Goal: Book appointment/travel/reservation

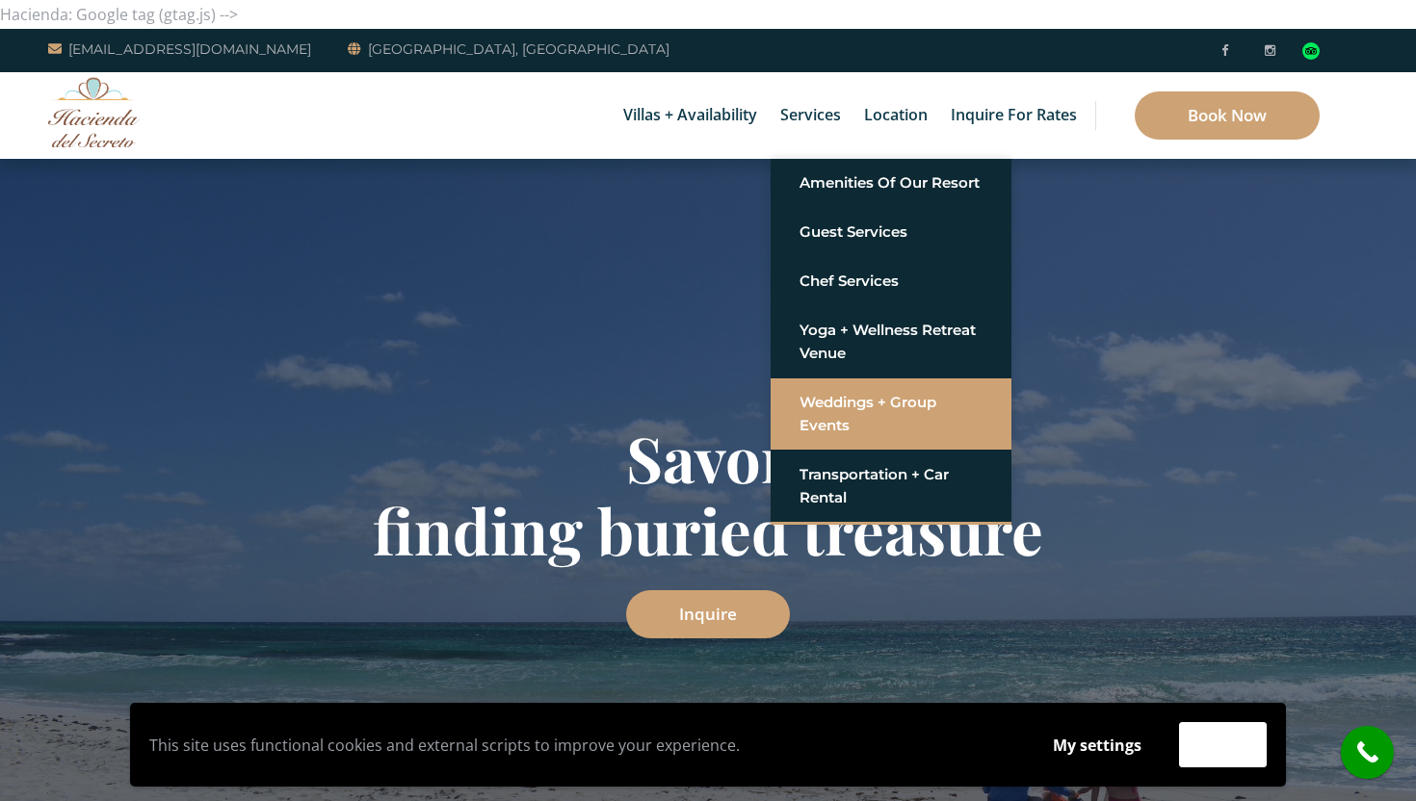
click at [838, 419] on link "Weddings + Group Events" at bounding box center [891, 414] width 183 height 58
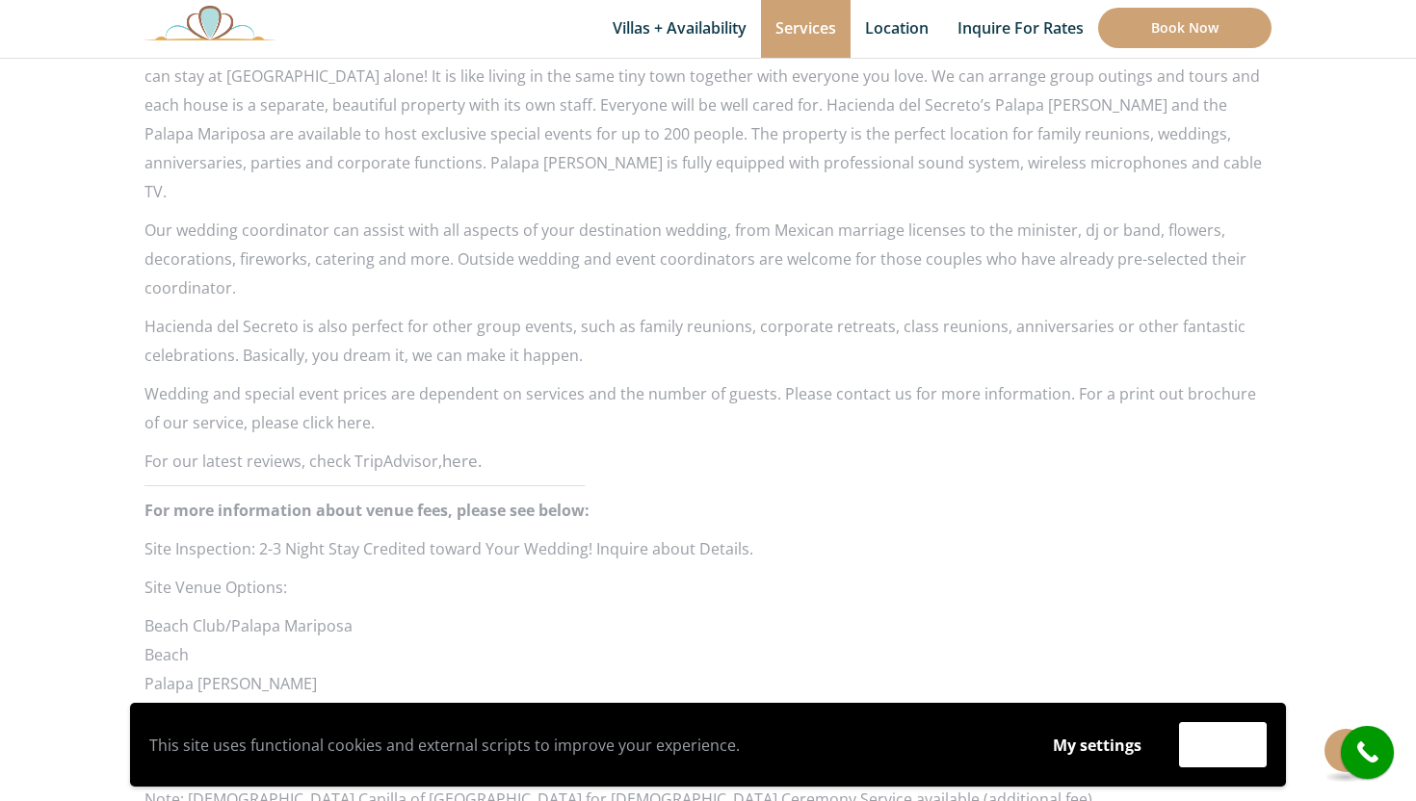
scroll to position [1569, 0]
click at [336, 393] on p "Wedding and special event prices are dependent on services and the number of gu…" at bounding box center [707, 408] width 1127 height 58
click at [321, 395] on p "Wedding and special event prices are dependent on services and the number of gu…" at bounding box center [707, 408] width 1127 height 58
click at [347, 395] on p "Wedding and special event prices are dependent on services and the number of gu…" at bounding box center [707, 408] width 1127 height 58
click at [329, 392] on p "Wedding and special event prices are dependent on services and the number of gu…" at bounding box center [707, 408] width 1127 height 58
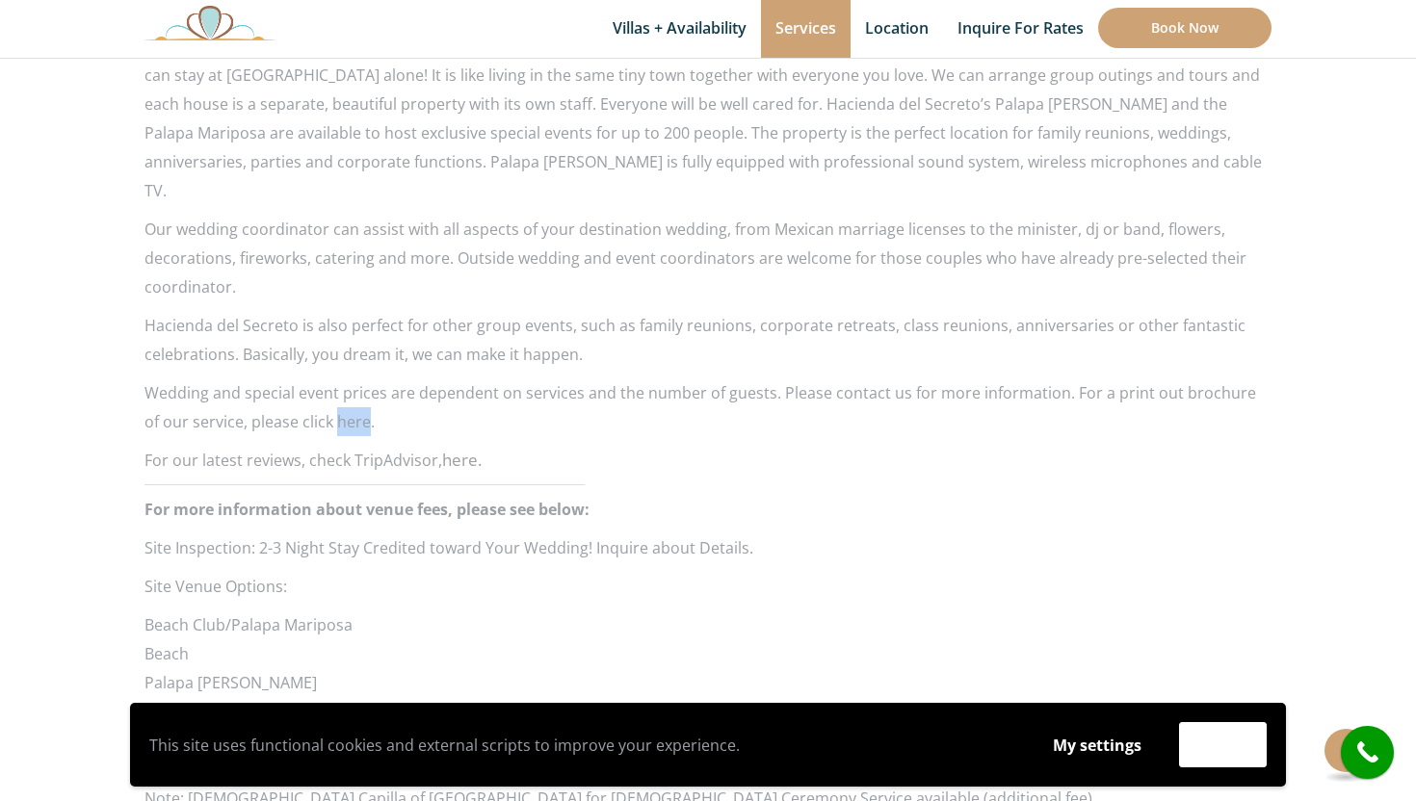
click at [329, 392] on p "Wedding and special event prices are dependent on services and the number of gu…" at bounding box center [707, 408] width 1127 height 58
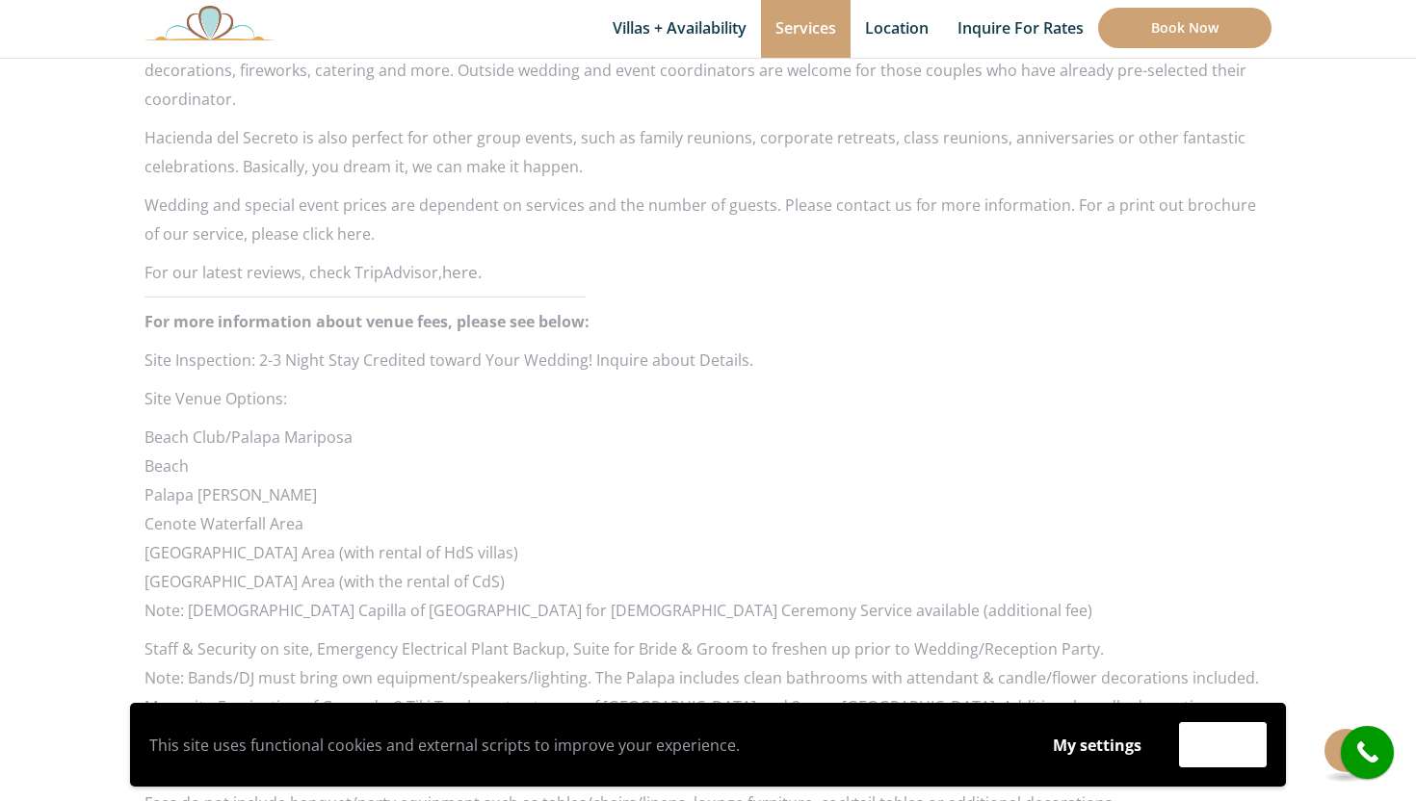
scroll to position [1627, 0]
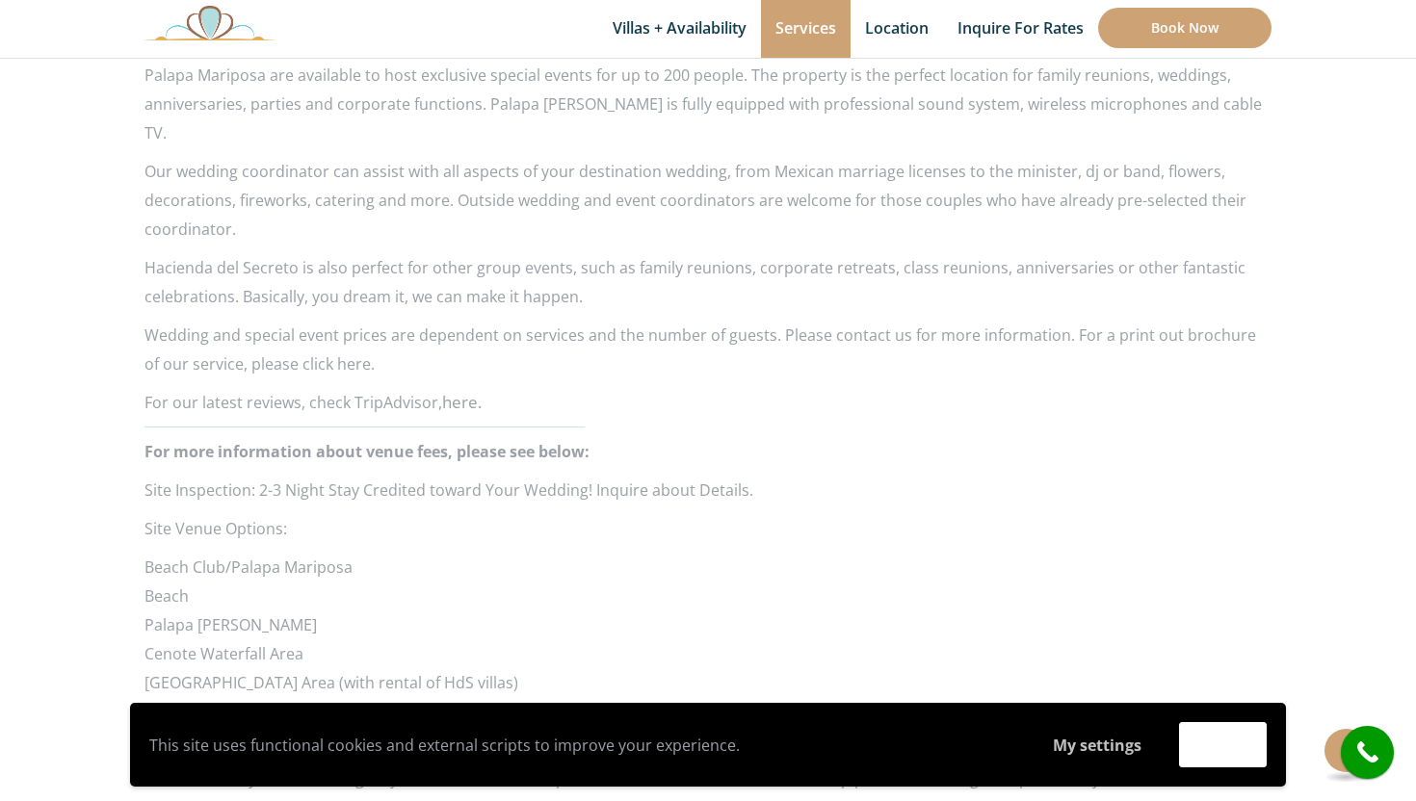
click at [1094, 745] on button "My settings" at bounding box center [1097, 745] width 125 height 44
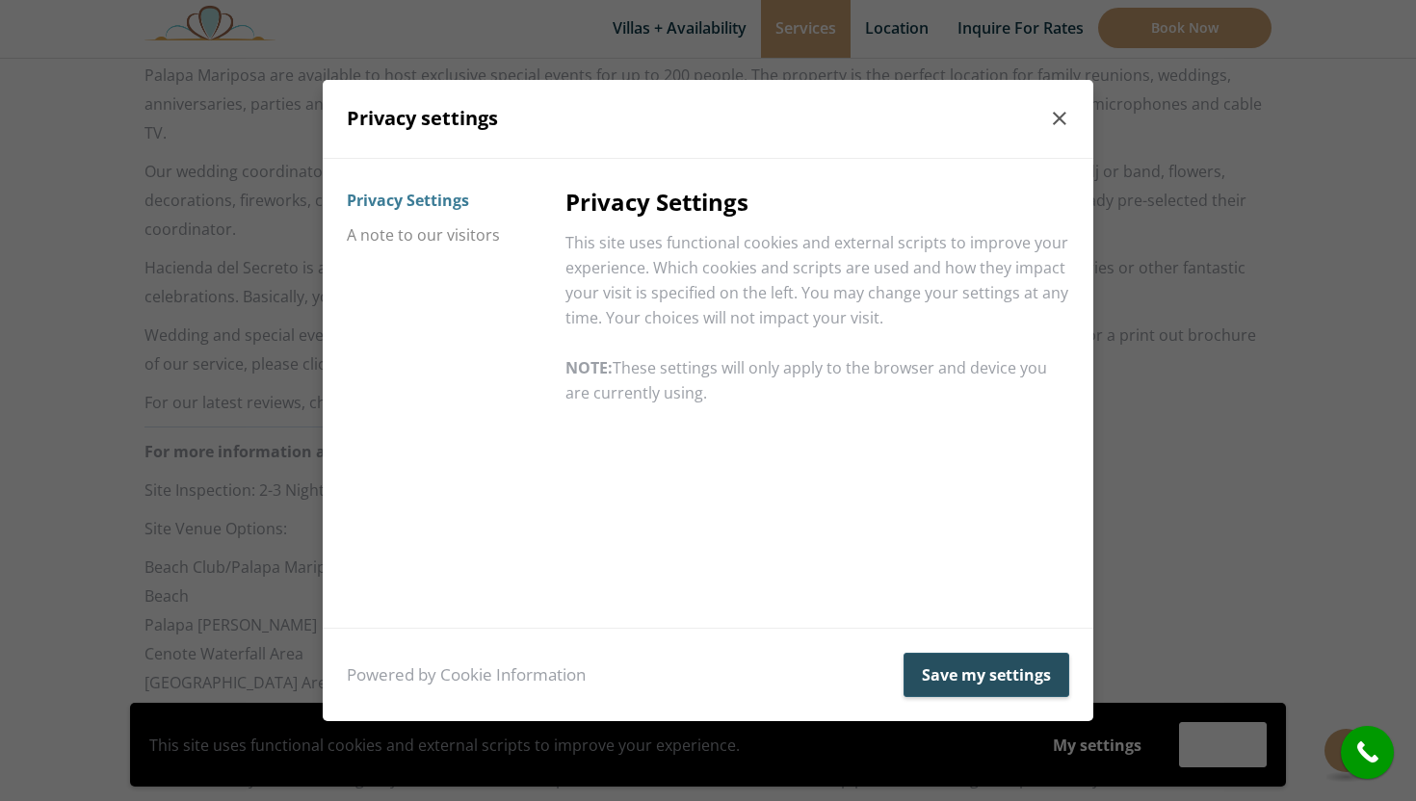
click at [971, 669] on button "Save my settings" at bounding box center [987, 675] width 166 height 44
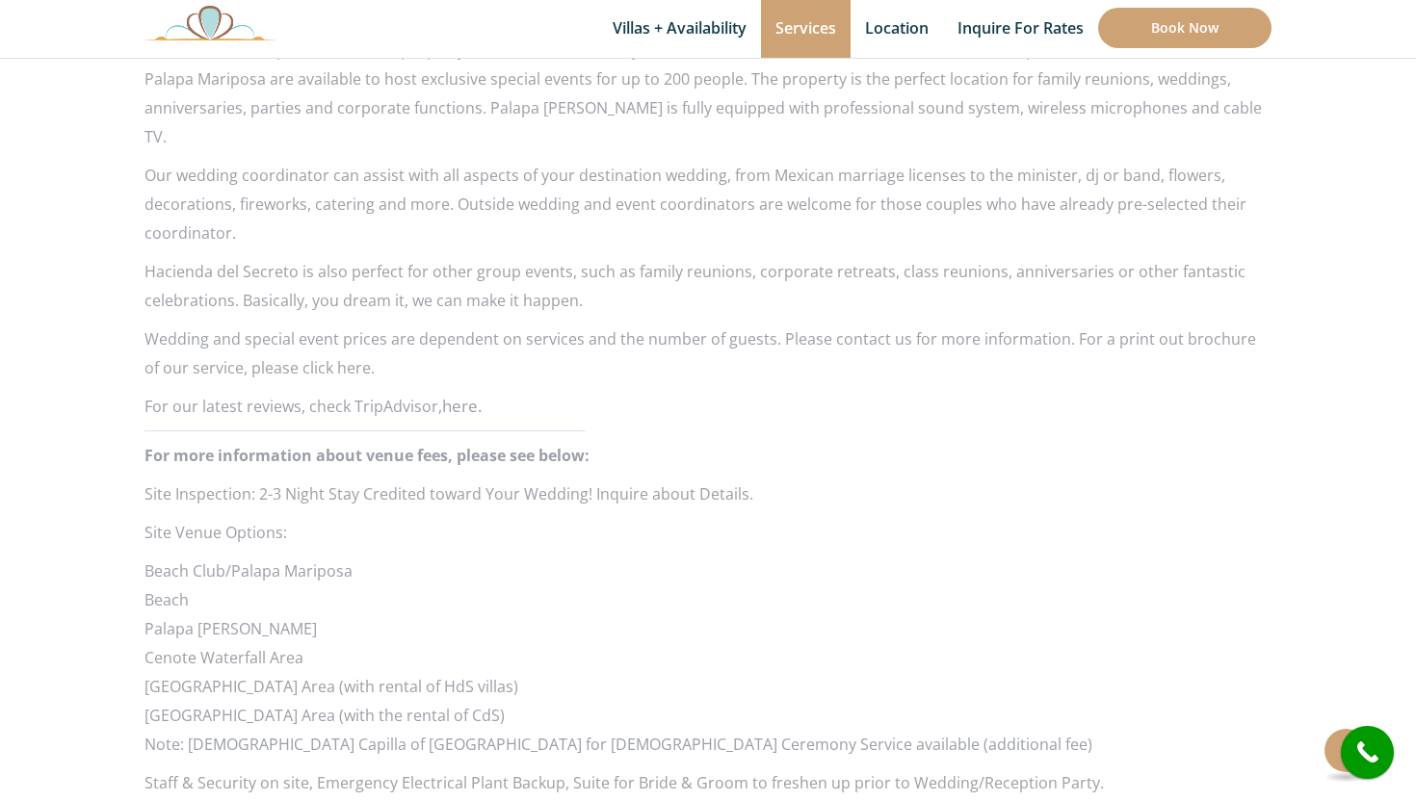
scroll to position [1108, 0]
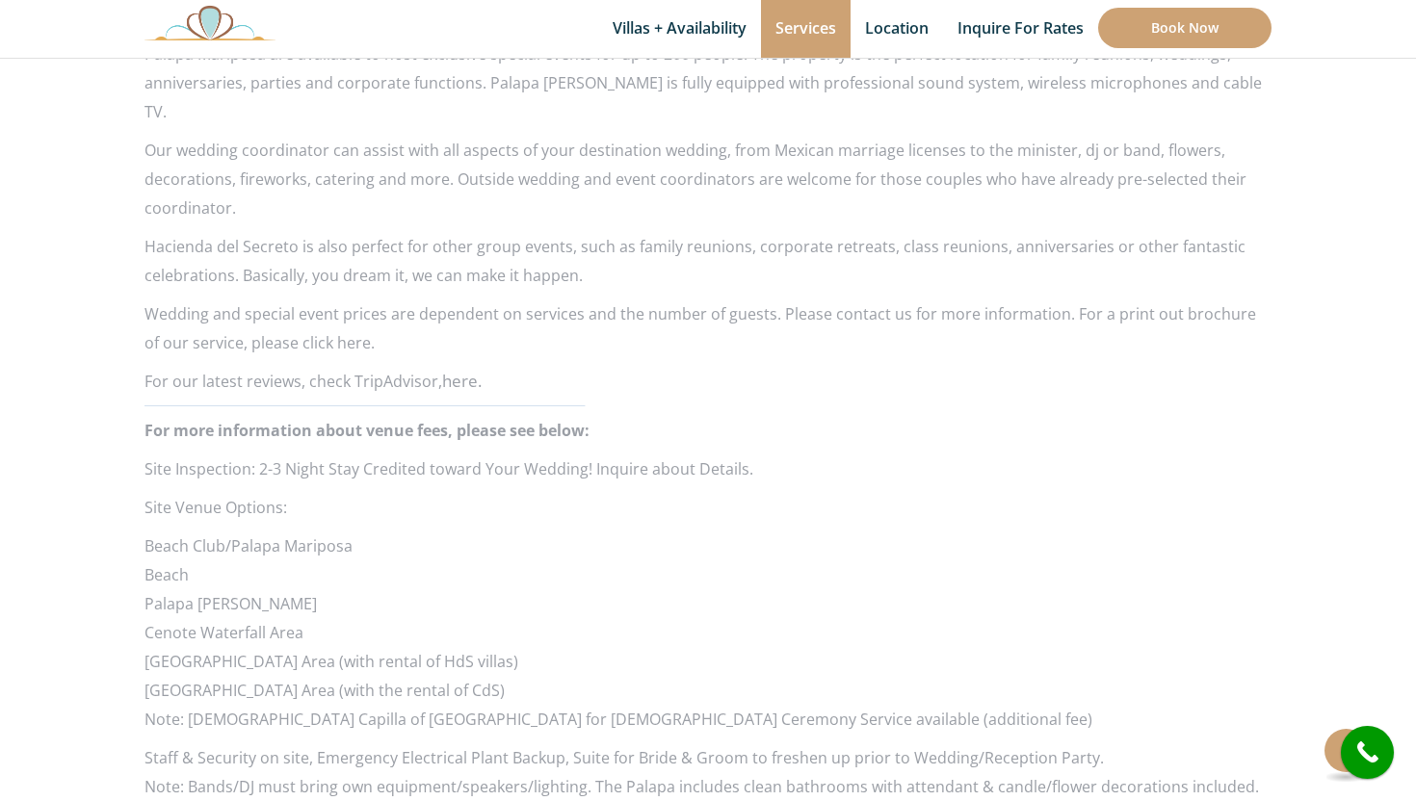
click at [332, 318] on p "Wedding and special event prices are dependent on services and the number of gu…" at bounding box center [707, 329] width 1127 height 58
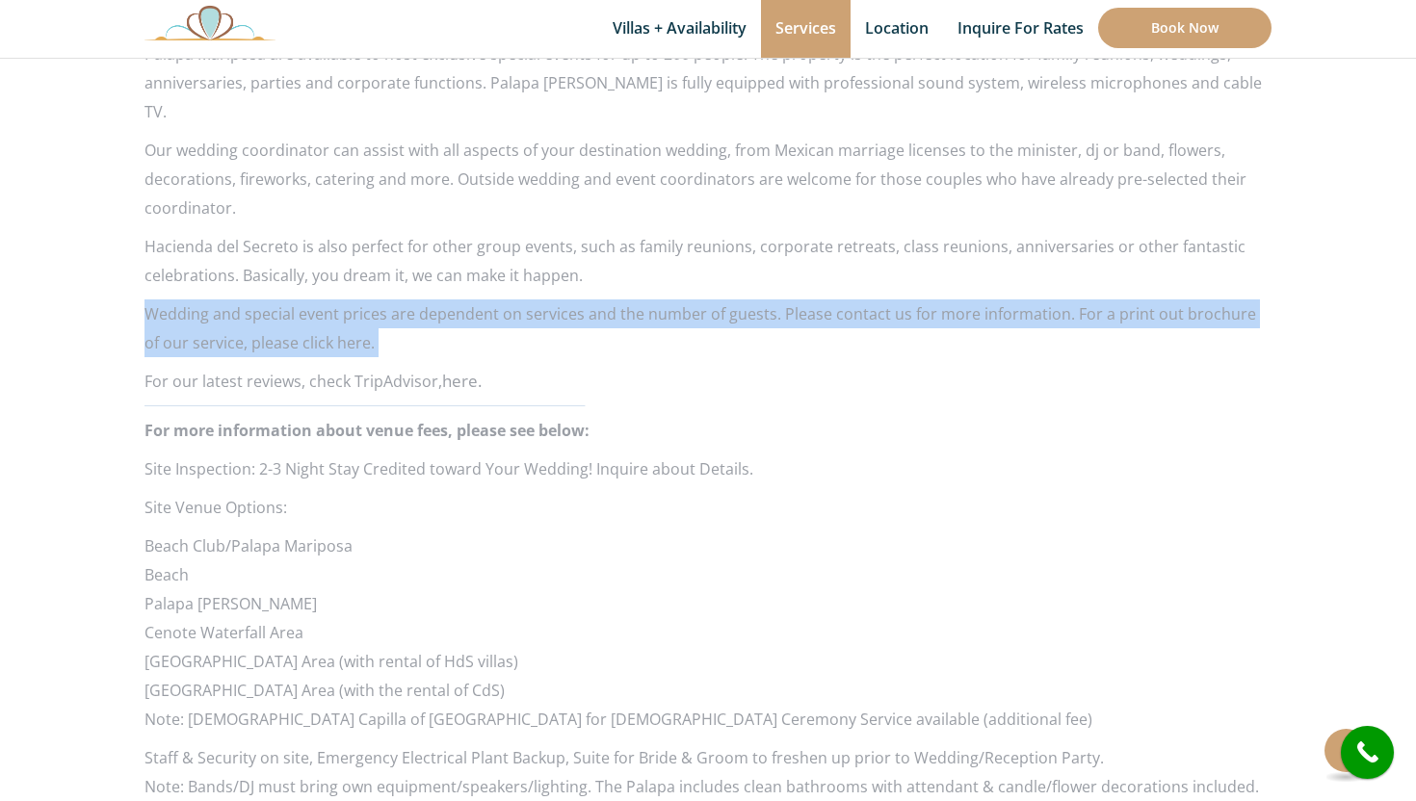
click at [332, 318] on p "Wedding and special event prices are dependent on services and the number of gu…" at bounding box center [707, 329] width 1127 height 58
click at [450, 300] on p "Wedding and special event prices are dependent on services and the number of gu…" at bounding box center [707, 329] width 1127 height 58
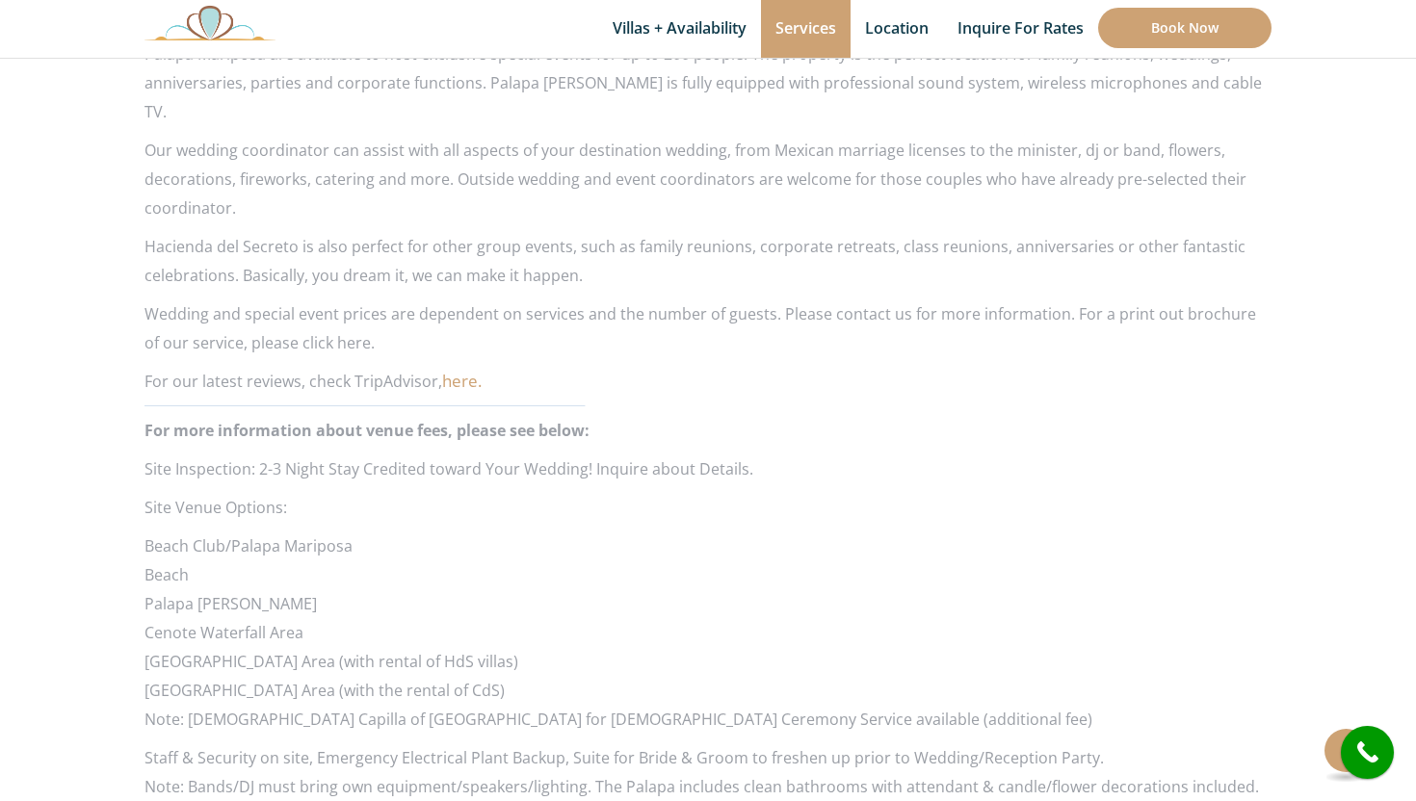
click at [459, 370] on link "here." at bounding box center [461, 381] width 39 height 22
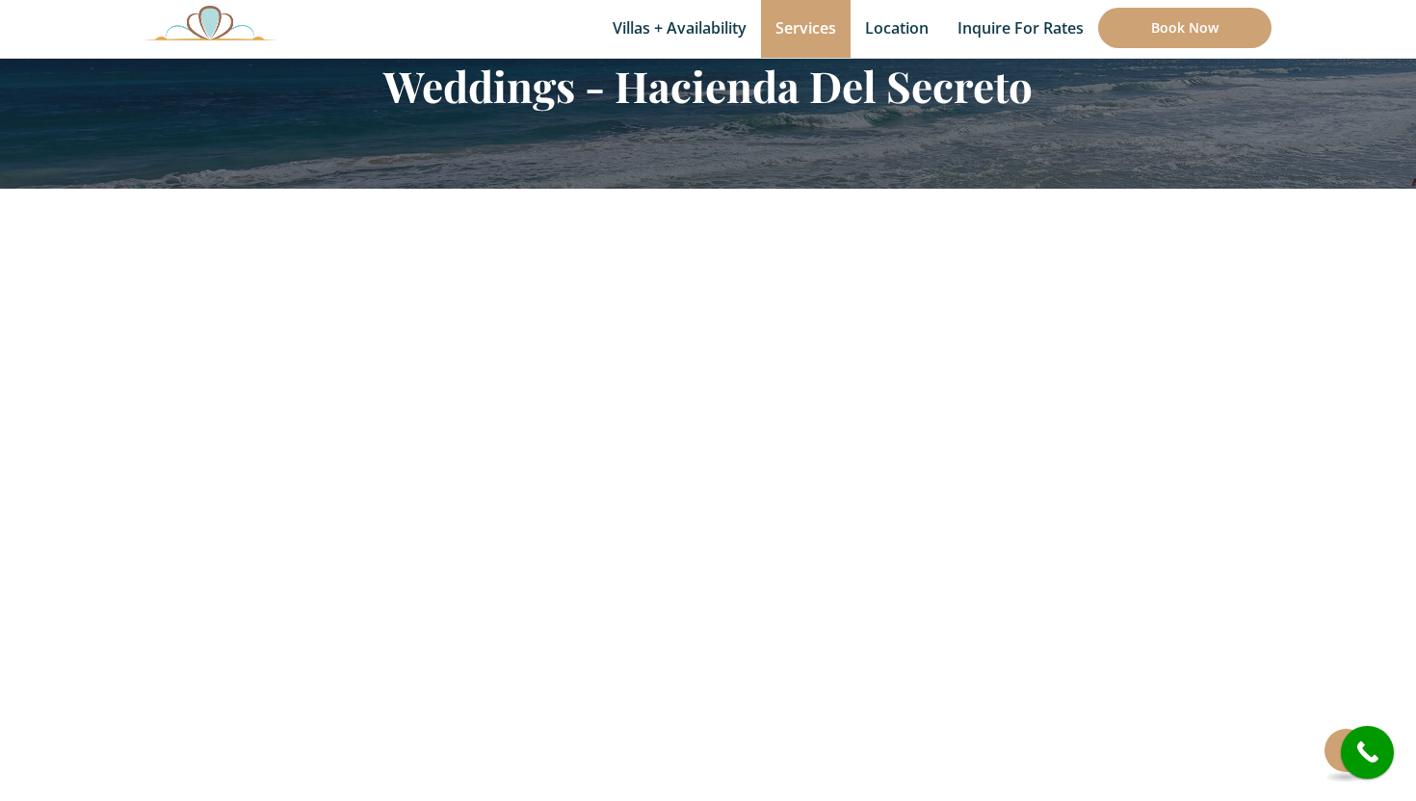
scroll to position [166, 0]
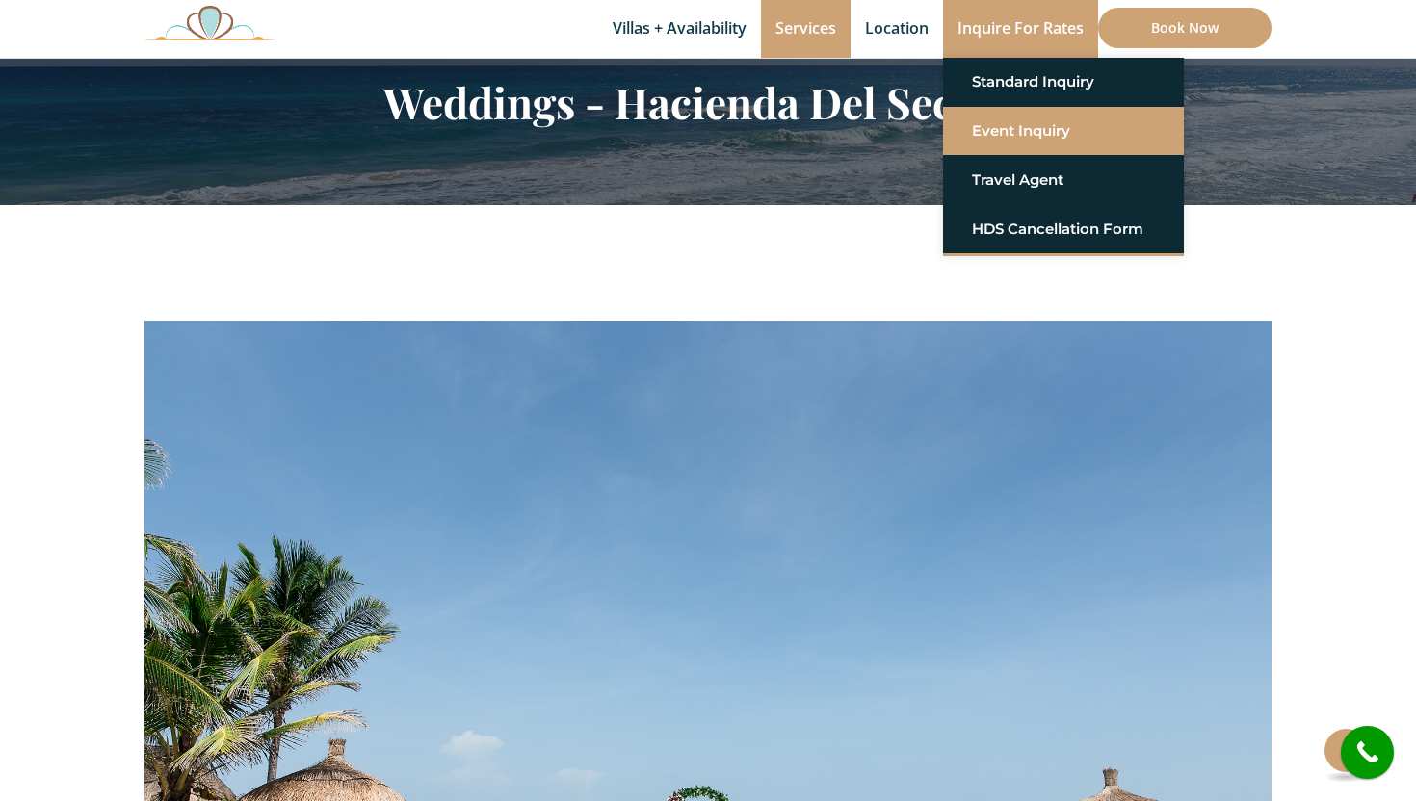
click at [1003, 138] on link "Event Inquiry" at bounding box center [1063, 131] width 183 height 35
